Goal: Navigation & Orientation: Find specific page/section

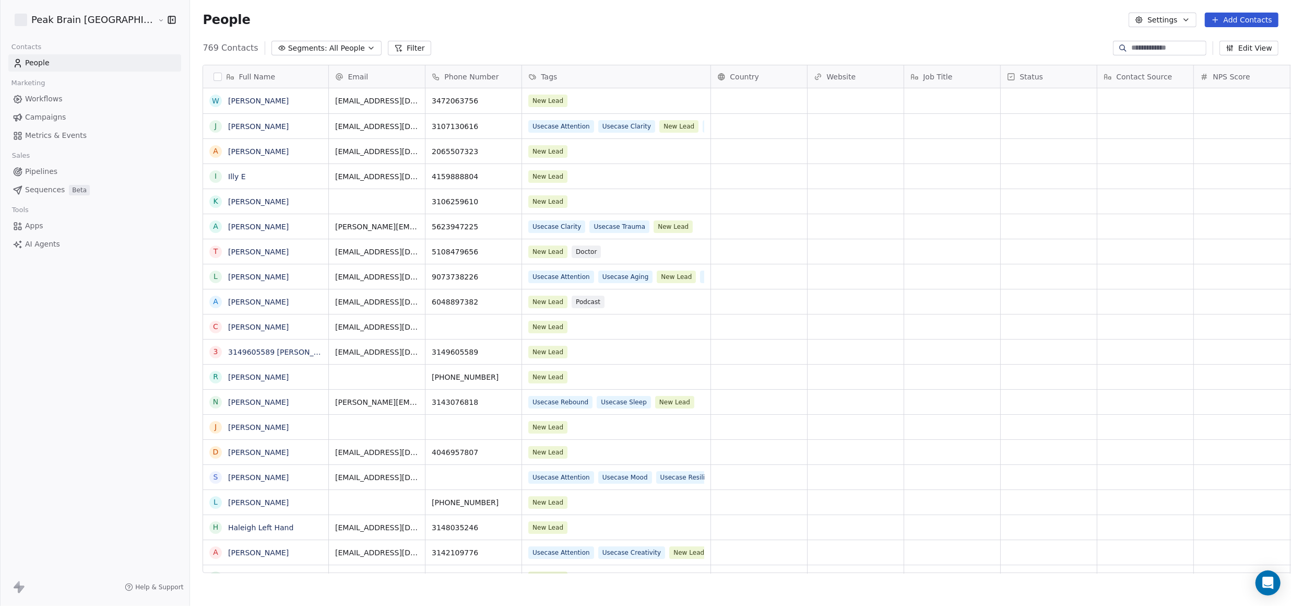
scroll to position [522, 1139]
click at [53, 169] on span "Pipelines" at bounding box center [41, 171] width 32 height 11
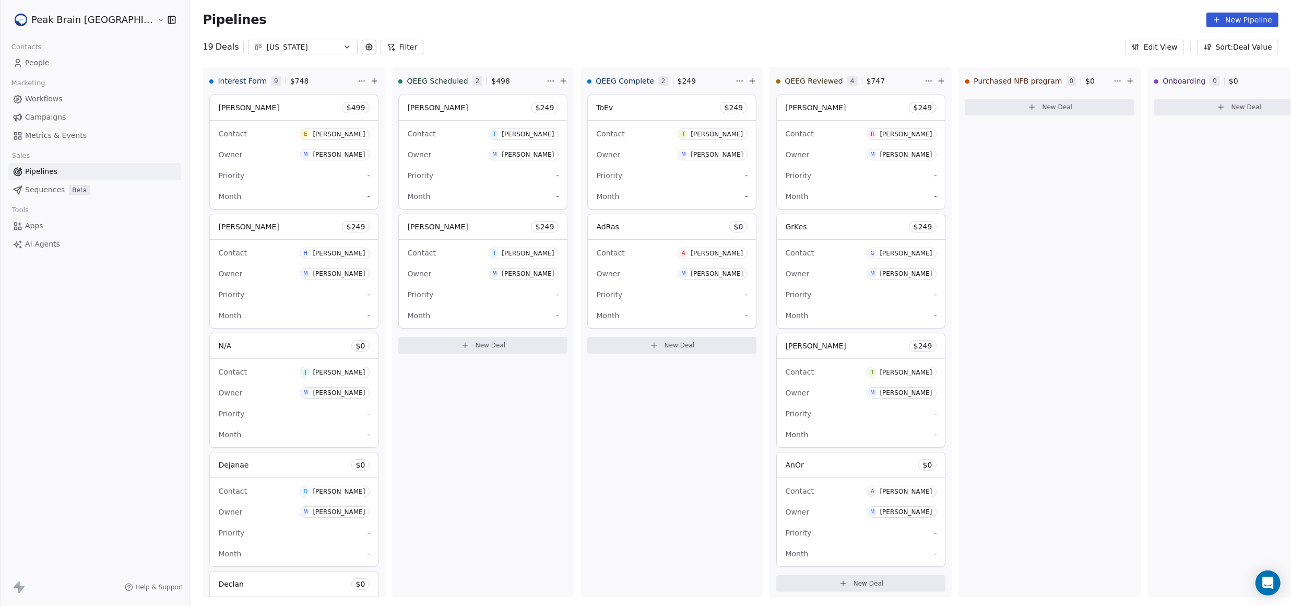
click at [40, 98] on span "Workflows" at bounding box center [44, 98] width 38 height 11
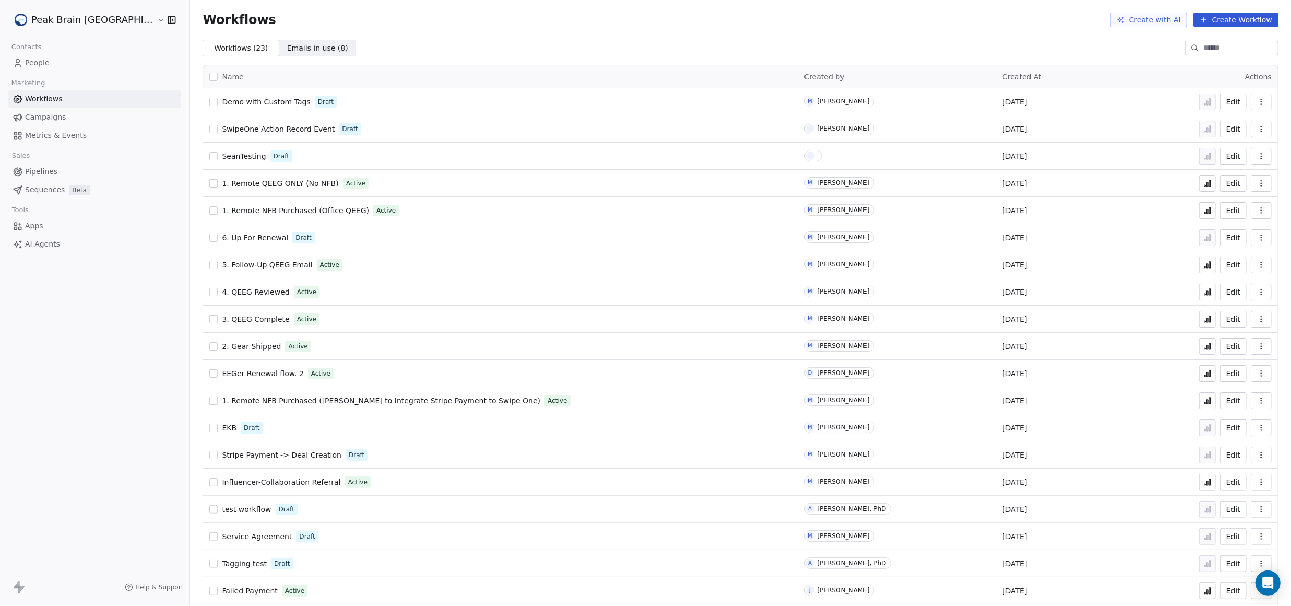
scroll to position [116, 0]
